Goal: Information Seeking & Learning: Learn about a topic

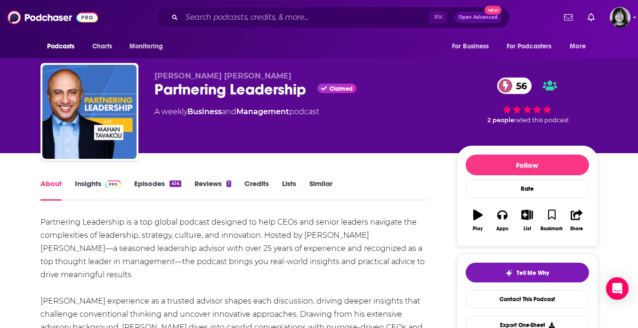
click at [286, 29] on div "Podcasts Charts Monitoring ⌘ K Open Advanced New For Business For Podcasters Mo…" at bounding box center [319, 17] width 638 height 35
click at [287, 19] on input "Search podcasts, credits, & more..." at bounding box center [306, 17] width 248 height 15
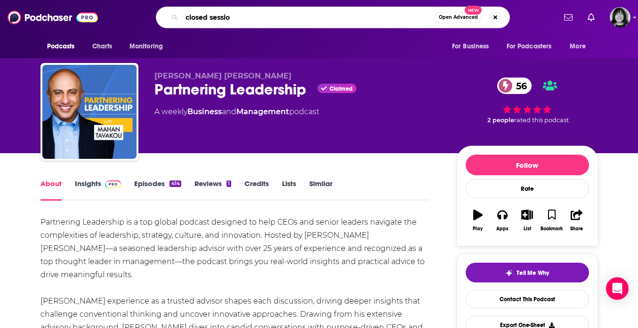
type input "closed session"
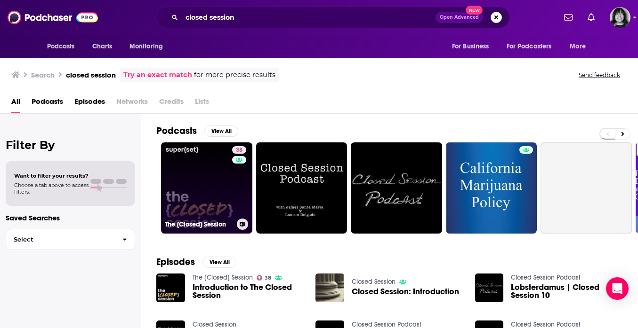
click at [221, 193] on link "38 The {Closed} Session" at bounding box center [206, 188] width 91 height 91
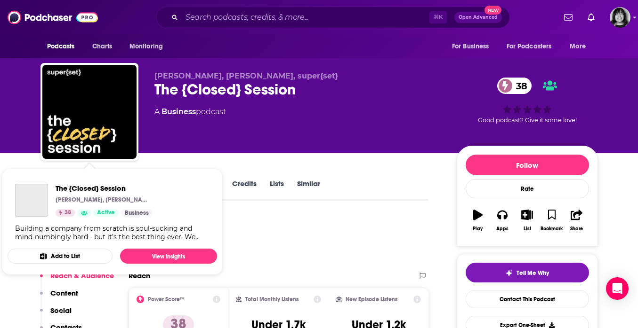
click at [42, 183] on div "The {Closed} Session [PERSON_NAME], [PERSON_NAME], super{set} 38 Active Busines…" at bounding box center [112, 212] width 209 height 72
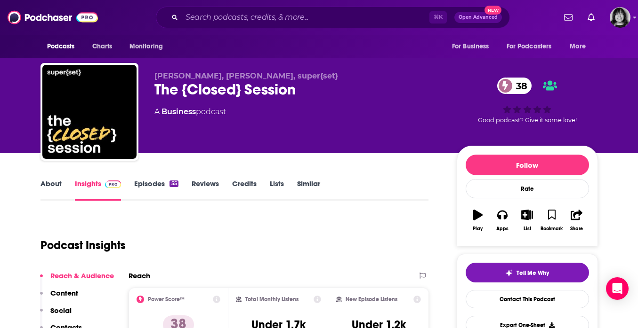
click at [54, 187] on link "About" at bounding box center [50, 190] width 21 height 22
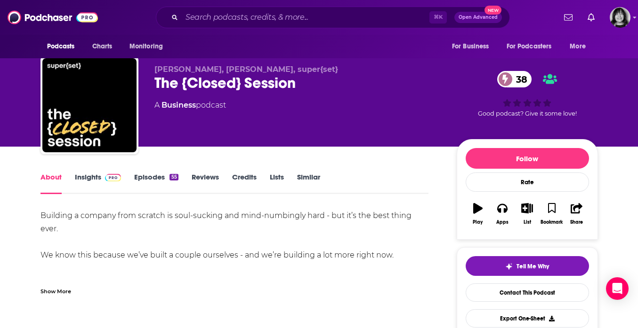
scroll to position [12, 0]
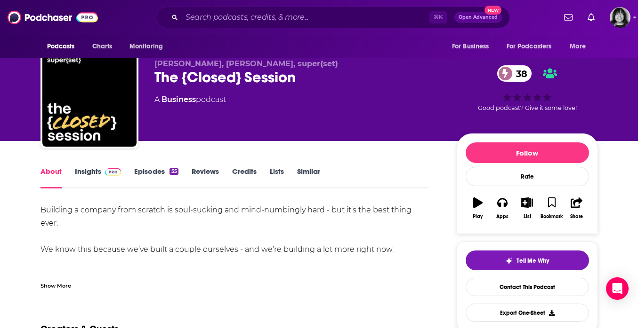
click at [70, 289] on div "Show More" at bounding box center [55, 285] width 31 height 9
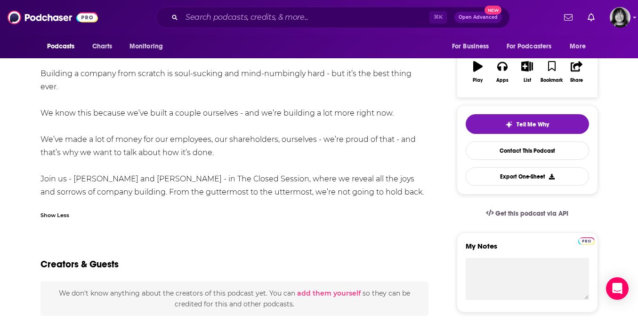
scroll to position [73, 0]
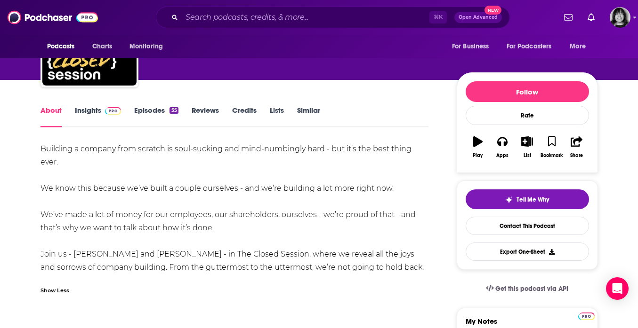
click at [83, 106] on link "Insights" at bounding box center [98, 117] width 47 height 22
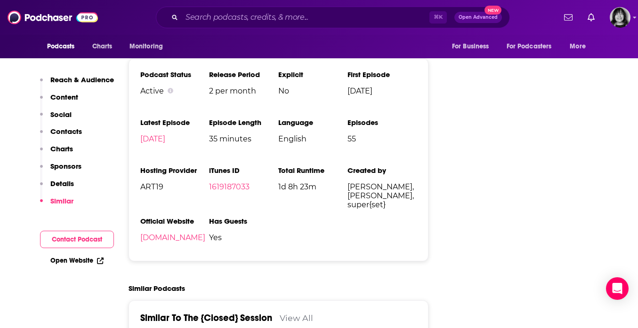
scroll to position [1017, 0]
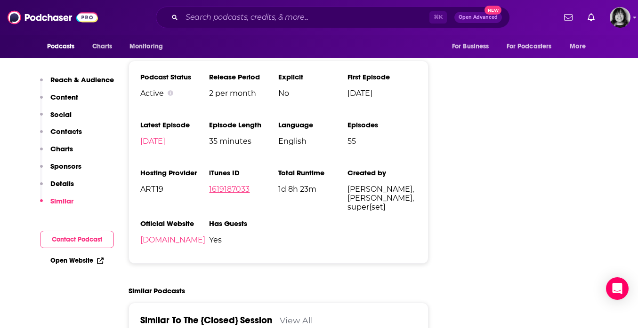
click at [231, 190] on link "1619187033" at bounding box center [229, 189] width 40 height 9
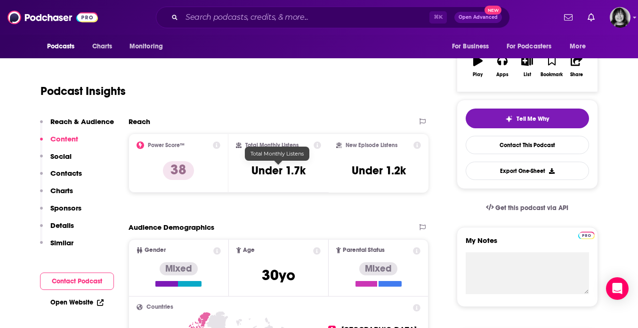
scroll to position [0, 0]
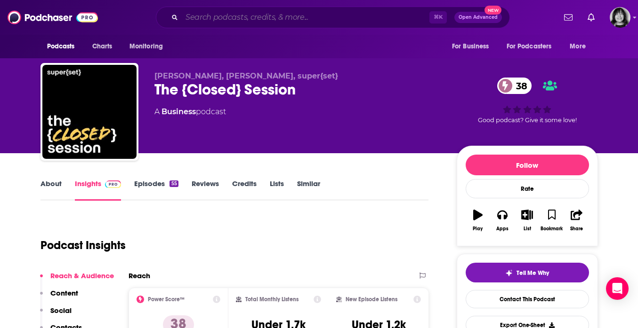
click at [281, 17] on input "Search podcasts, credits, & more..." at bounding box center [306, 17] width 248 height 15
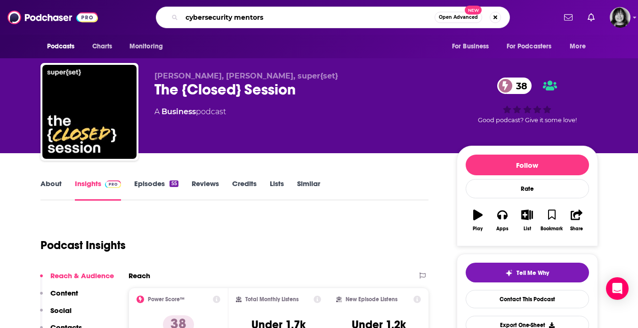
type input "cybersecurity mentors"
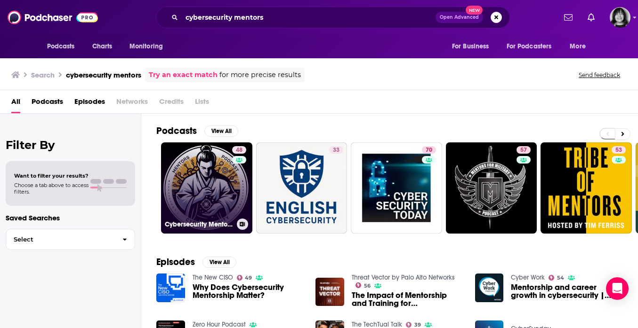
click at [206, 180] on link "48 Cybersecurity Mentors Podcast" at bounding box center [206, 188] width 91 height 91
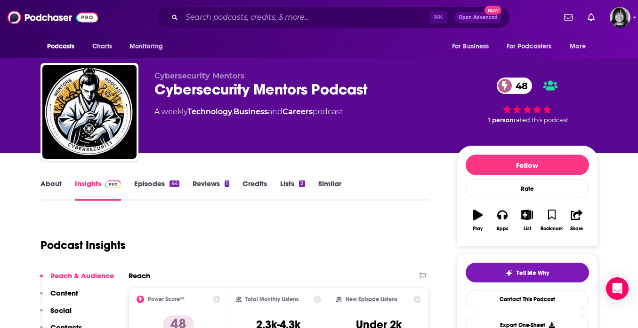
click at [54, 184] on link "About" at bounding box center [50, 190] width 21 height 22
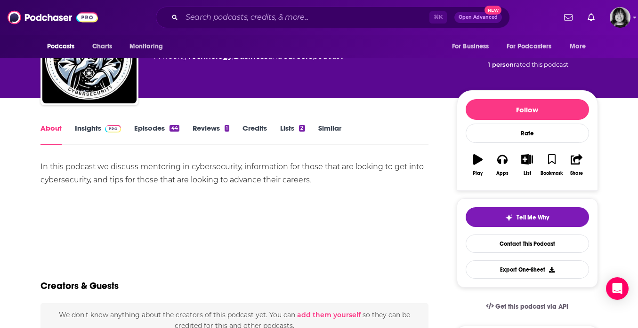
scroll to position [61, 0]
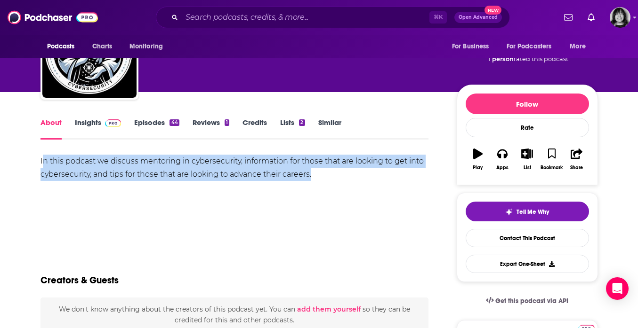
drag, startPoint x: 324, startPoint y: 177, endPoint x: 43, endPoint y: 155, distance: 281.3
click at [43, 155] on div "In this podcast we discuss mentoring in cybersecurity, information for those th…" at bounding box center [234, 168] width 388 height 26
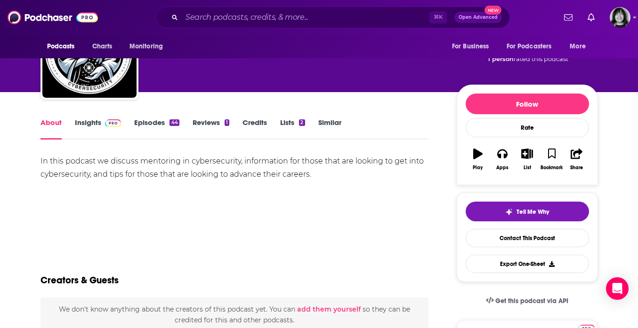
click at [160, 177] on div "In this podcast we discuss mentoring in cybersecurity, information for those th…" at bounding box center [234, 168] width 388 height 26
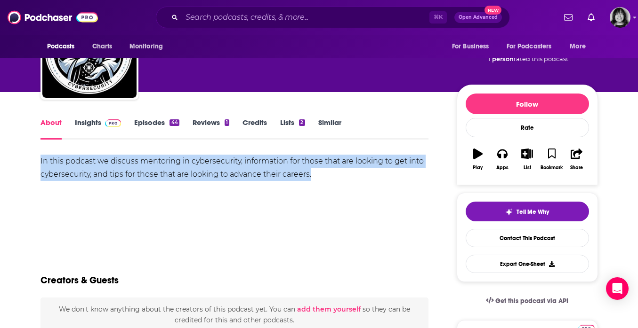
drag, startPoint x: 318, startPoint y: 177, endPoint x: 39, endPoint y: 164, distance: 278.9
copy div "In this podcast we discuss mentoring in cybersecurity, information for those th…"
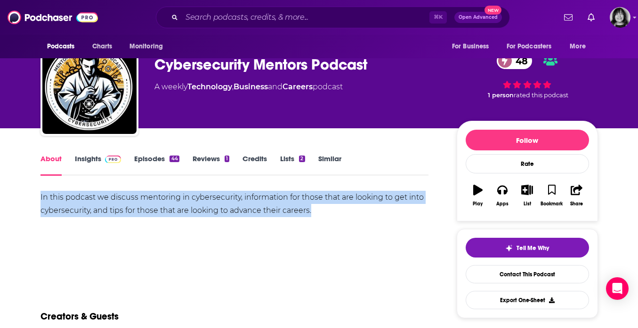
click at [92, 157] on link "Insights" at bounding box center [98, 165] width 47 height 22
